Goal: Find specific page/section: Find specific page/section

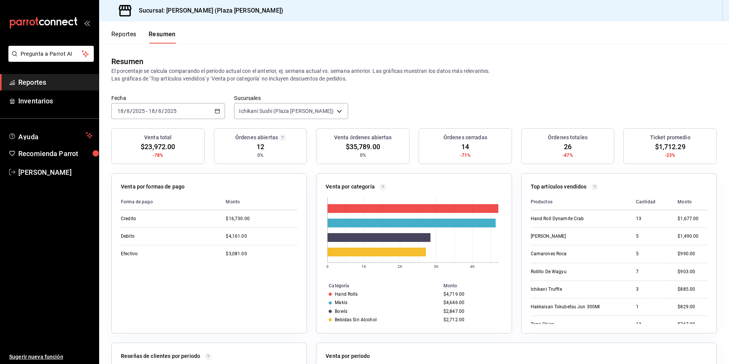
drag, startPoint x: 31, startPoint y: 79, endPoint x: 46, endPoint y: 77, distance: 15.4
click at [31, 79] on span "Reportes" at bounding box center [55, 82] width 74 height 10
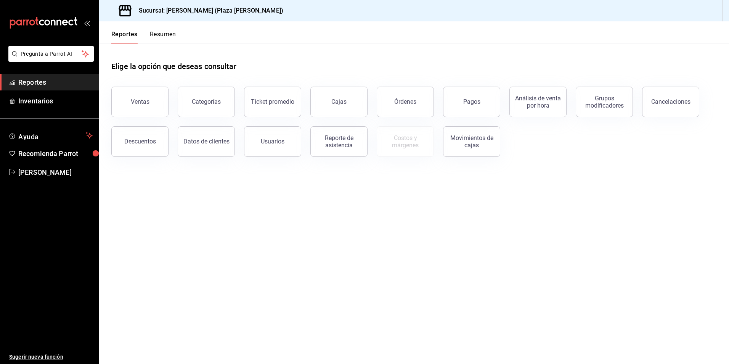
click at [159, 31] on button "Resumen" at bounding box center [163, 36] width 26 height 13
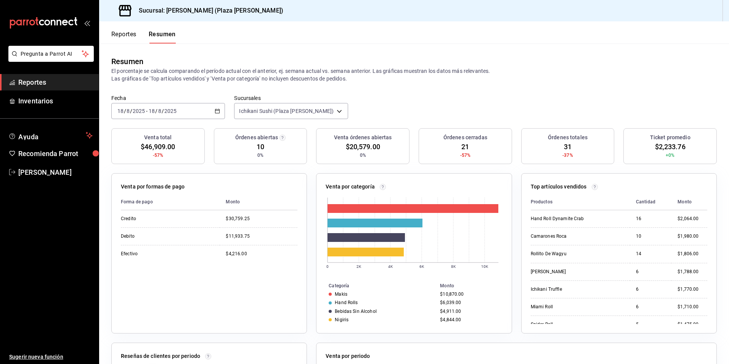
click at [218, 111] on icon "button" at bounding box center [217, 110] width 5 height 5
click at [145, 217] on span "Rango de fechas" at bounding box center [147, 220] width 59 height 8
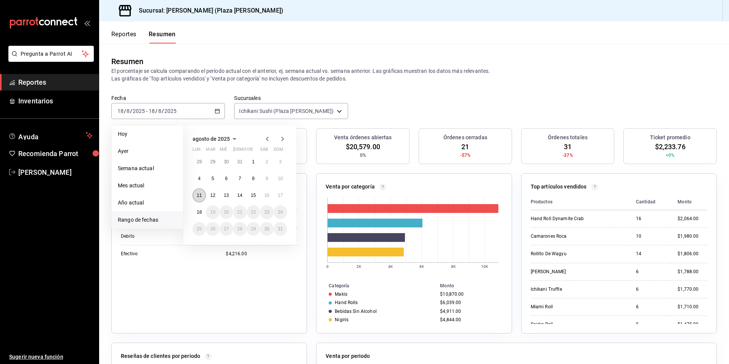
click at [196, 195] on button "11" at bounding box center [198, 195] width 13 height 14
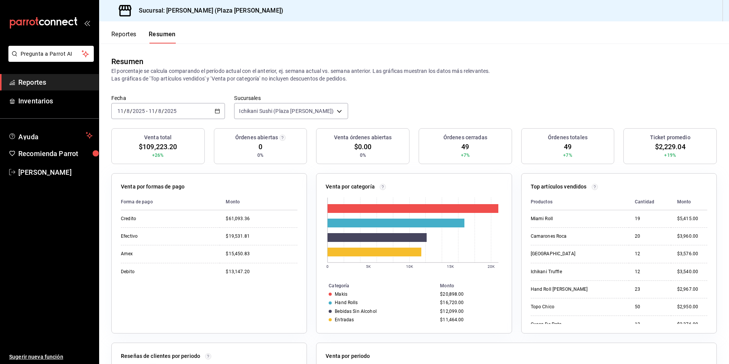
click at [119, 35] on button "Reportes" at bounding box center [123, 36] width 25 height 13
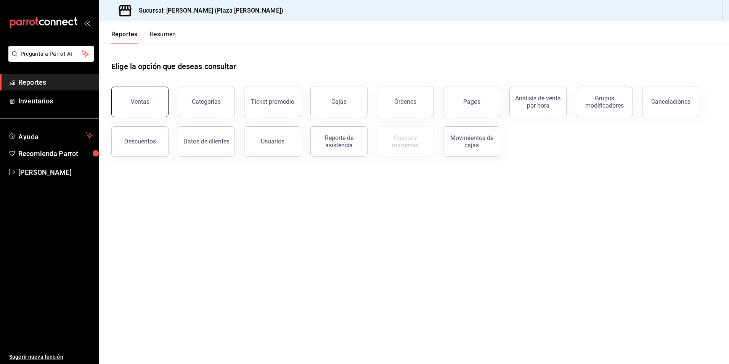
click at [140, 108] on button "Ventas" at bounding box center [139, 101] width 57 height 30
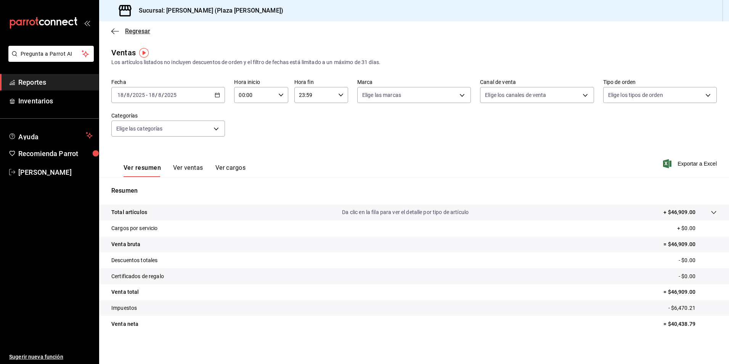
click at [114, 29] on icon "button" at bounding box center [112, 31] width 3 height 6
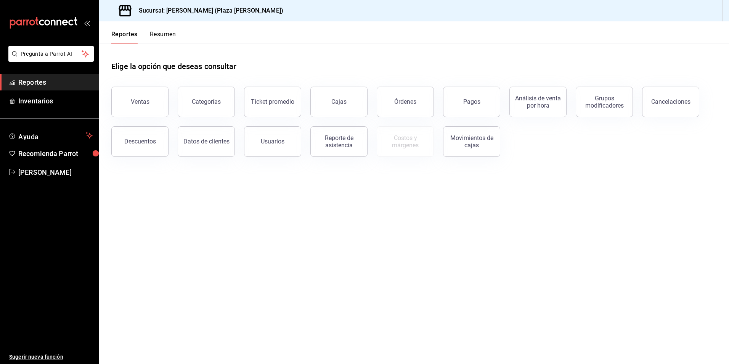
click at [162, 32] on button "Resumen" at bounding box center [163, 36] width 26 height 13
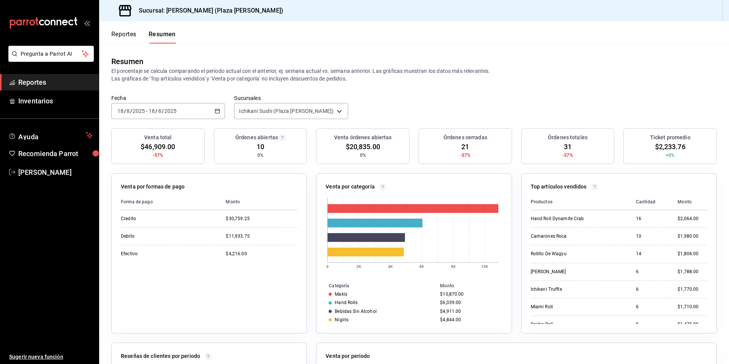
click at [110, 32] on div "Reportes Resumen" at bounding box center [137, 32] width 77 height 22
click at [118, 37] on button "Reportes" at bounding box center [123, 36] width 25 height 13
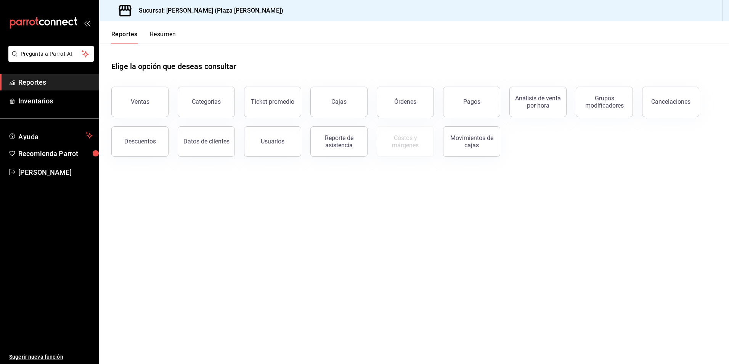
click at [164, 37] on button "Resumen" at bounding box center [163, 36] width 26 height 13
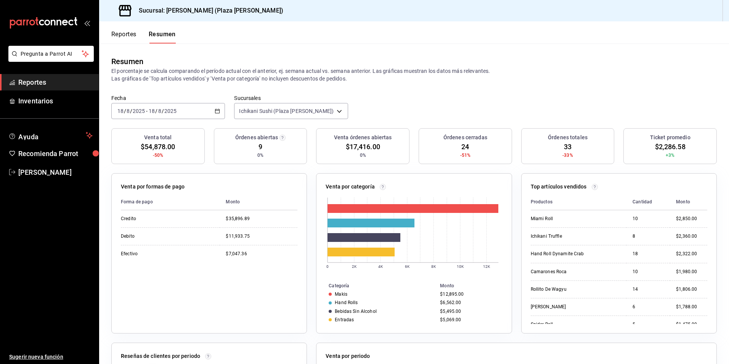
click at [128, 37] on button "Reportes" at bounding box center [123, 36] width 25 height 13
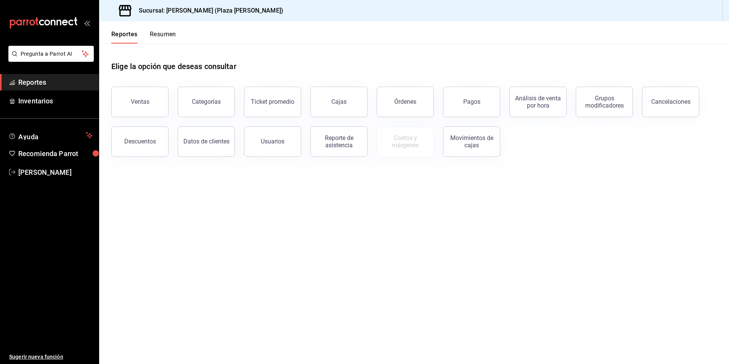
click at [165, 38] on button "Resumen" at bounding box center [163, 36] width 26 height 13
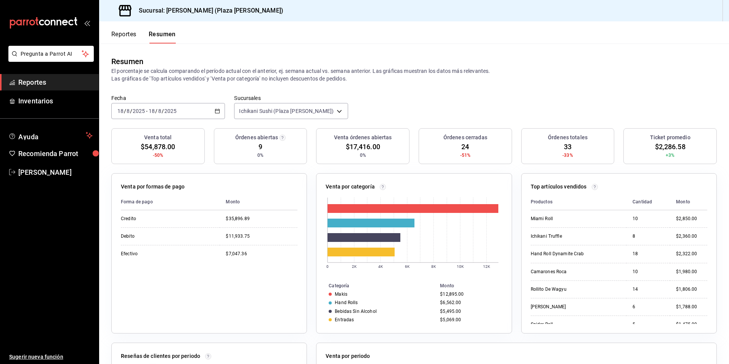
click at [121, 33] on button "Reportes" at bounding box center [123, 36] width 25 height 13
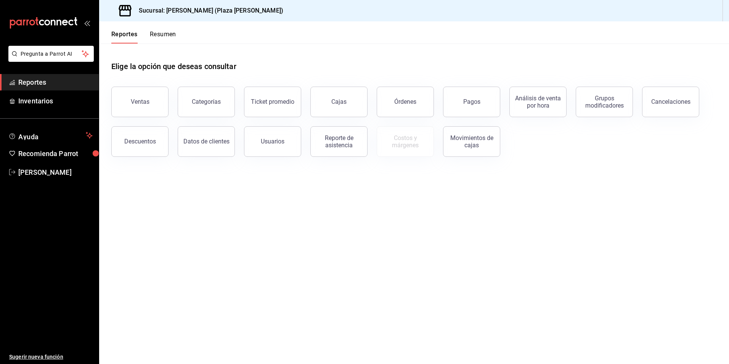
click at [159, 40] on button "Resumen" at bounding box center [163, 36] width 26 height 13
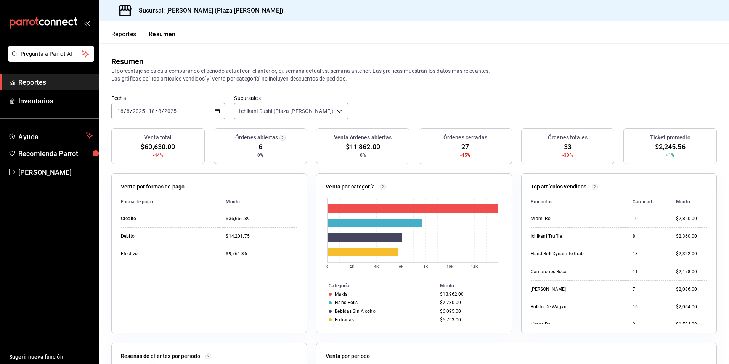
click at [122, 34] on button "Reportes" at bounding box center [123, 36] width 25 height 13
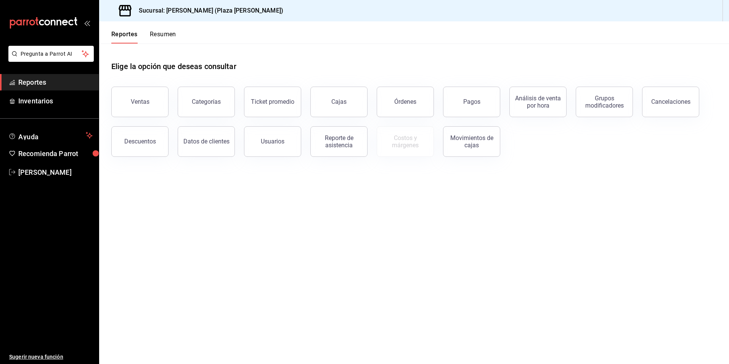
click at [167, 33] on button "Resumen" at bounding box center [163, 36] width 26 height 13
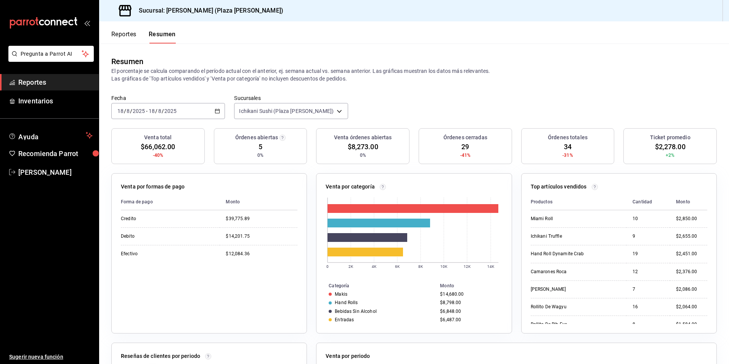
click at [133, 30] on button "Reportes" at bounding box center [123, 36] width 25 height 13
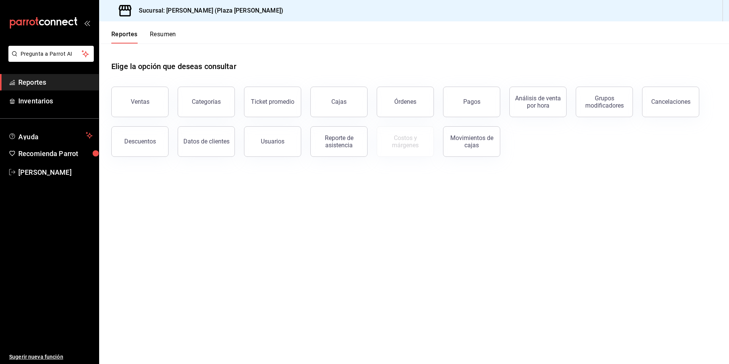
click at [156, 39] on button "Resumen" at bounding box center [163, 36] width 26 height 13
